Goal: Find specific page/section: Find specific page/section

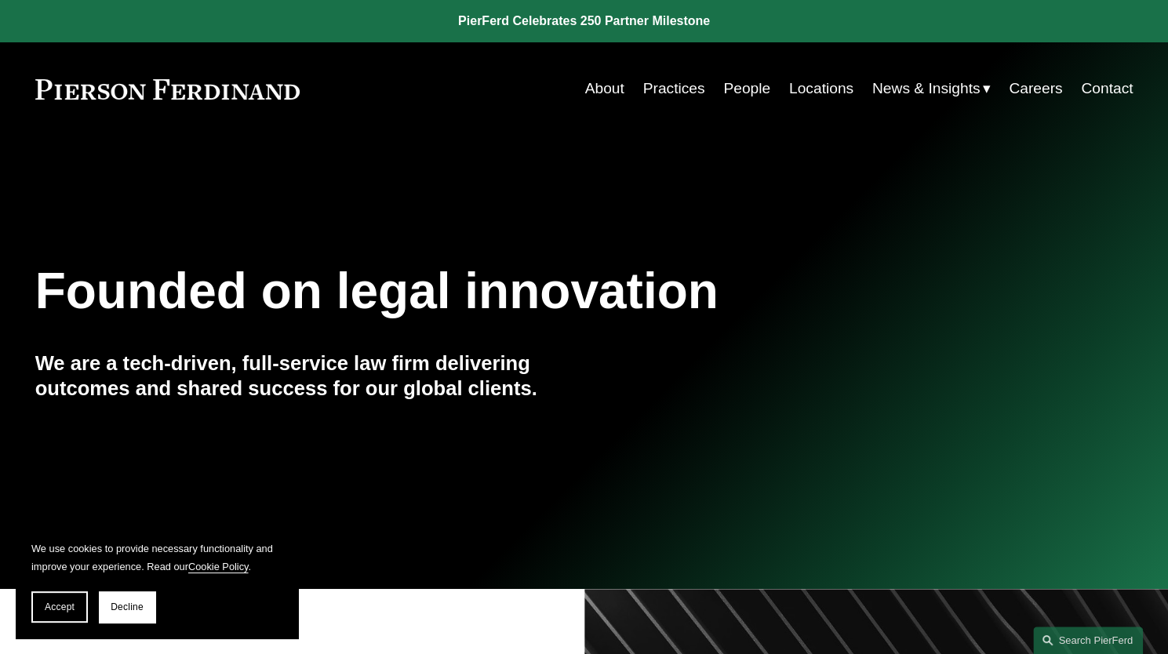
click at [801, 91] on link "Locations" at bounding box center [821, 89] width 64 height 30
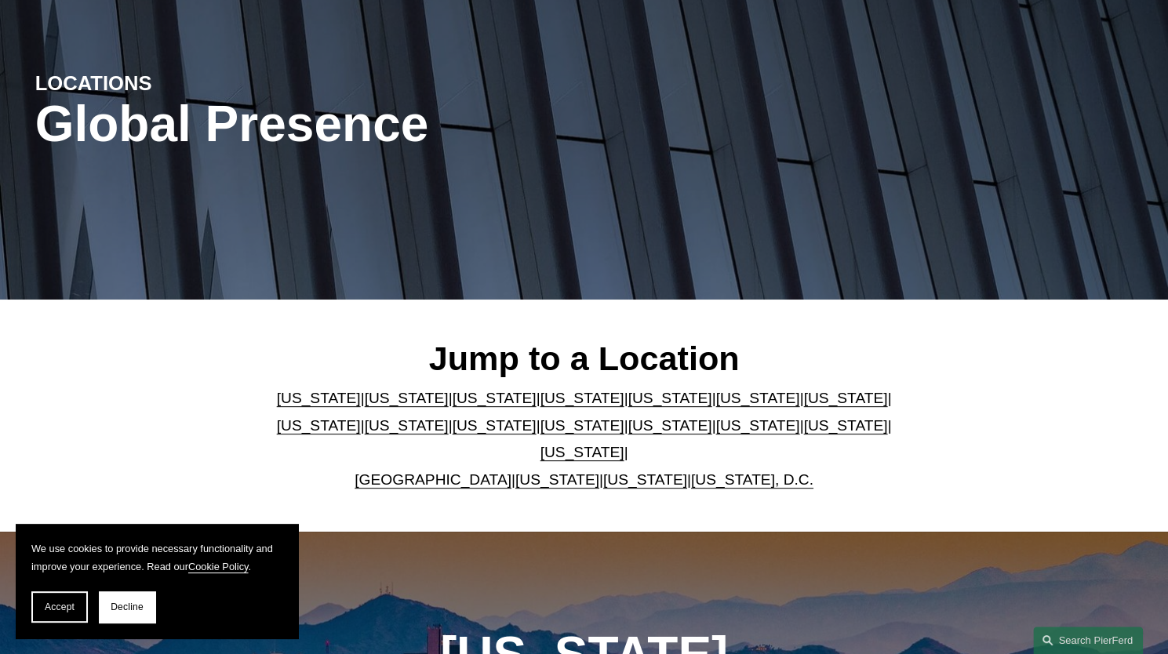
scroll to position [235, 0]
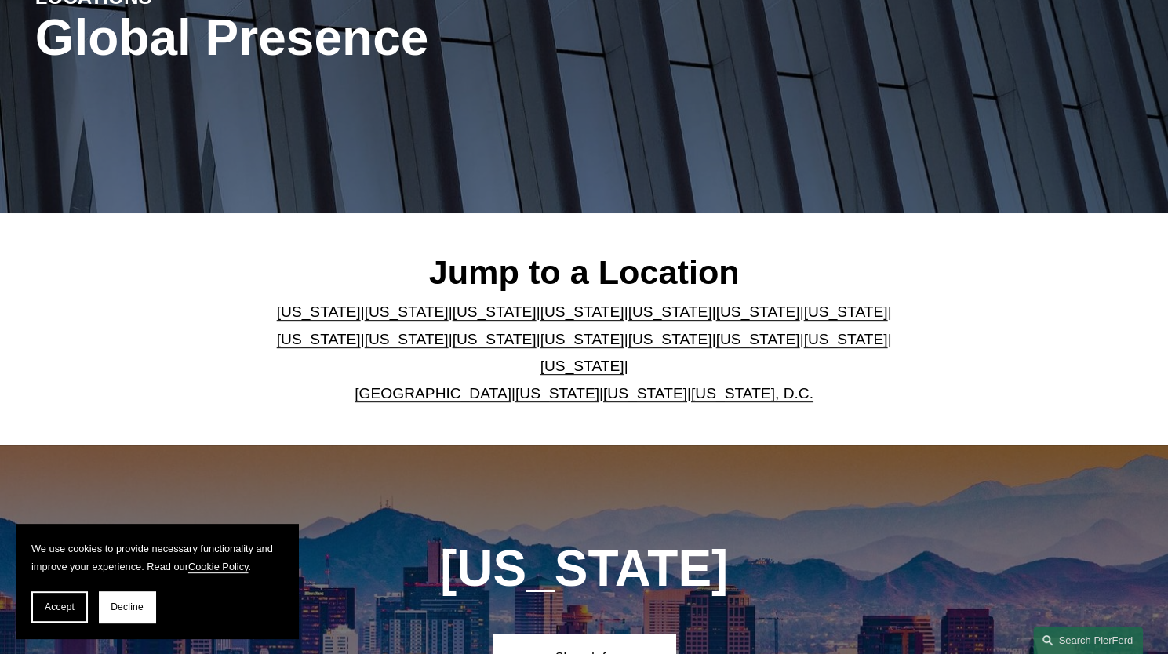
click at [452, 342] on link "New Jersey" at bounding box center [494, 339] width 84 height 16
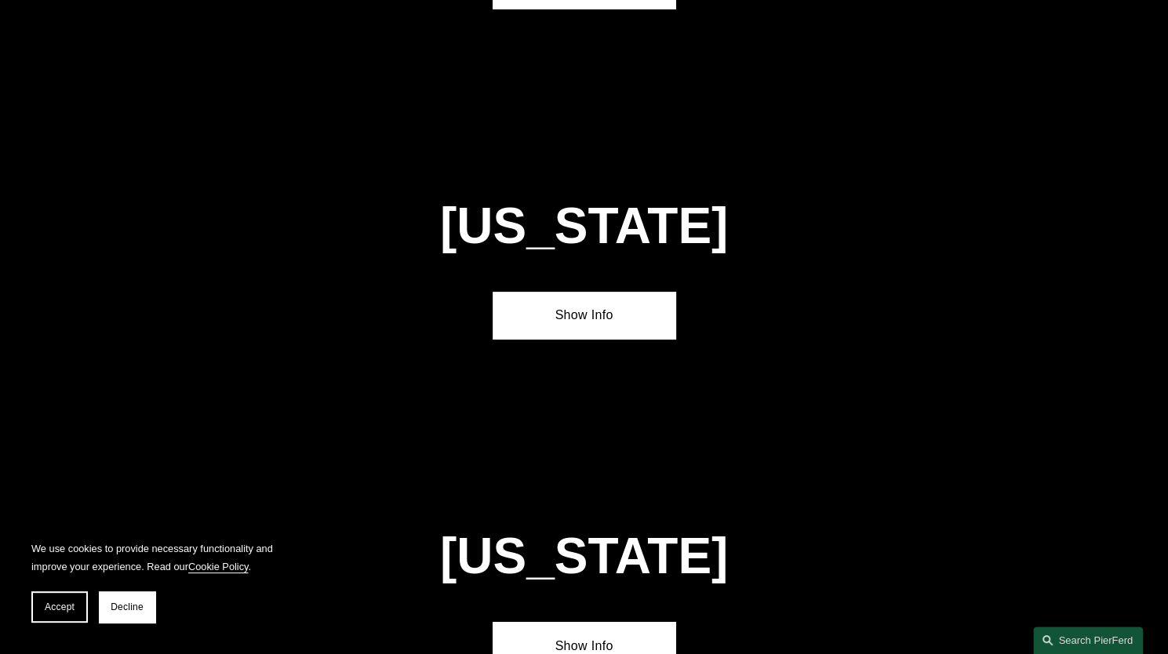
scroll to position [3641, 0]
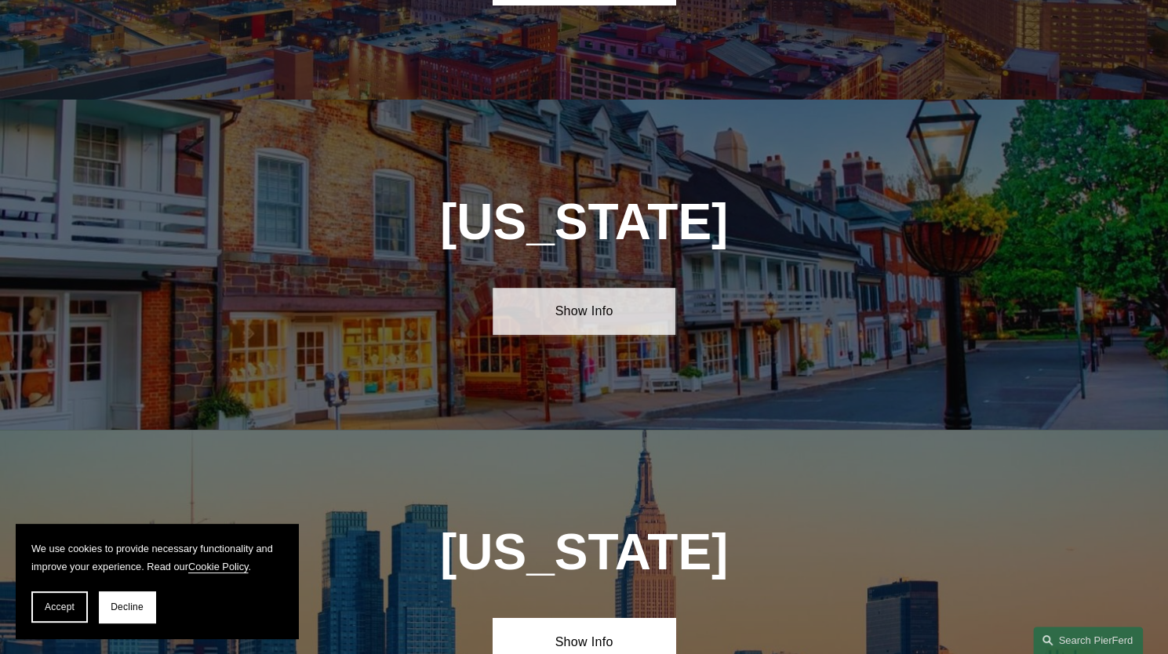
click at [590, 288] on link "Show Info" at bounding box center [583, 311] width 183 height 47
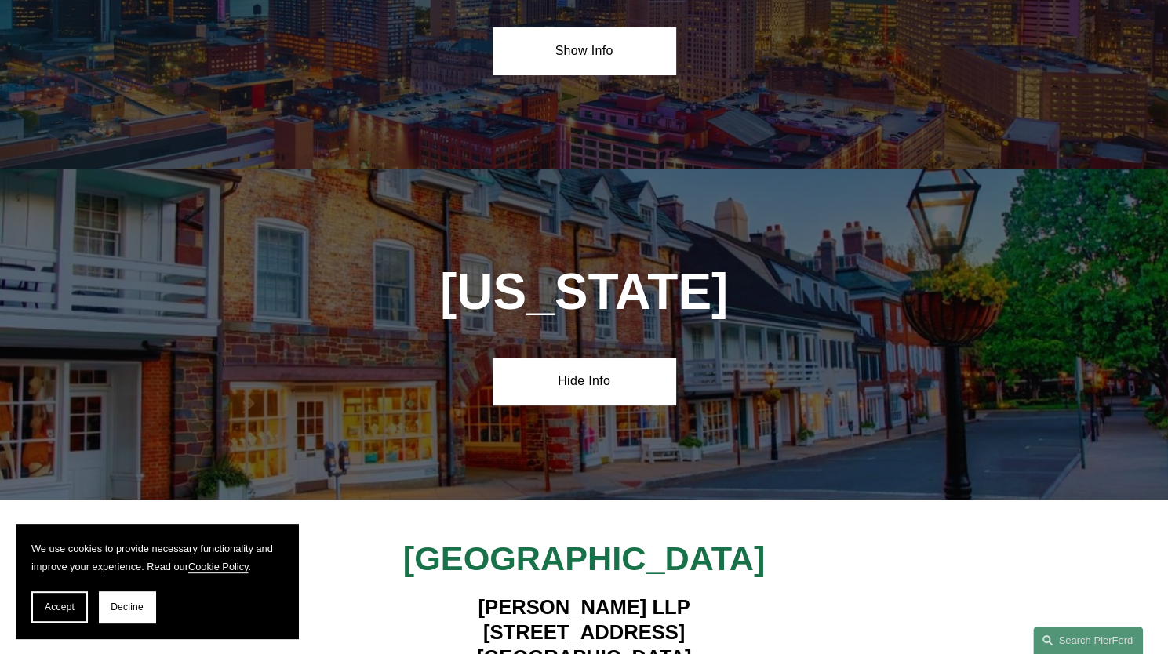
scroll to position [3563, 0]
